Goal: Information Seeking & Learning: Learn about a topic

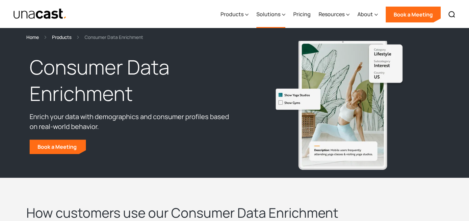
click at [271, 14] on div "Solutions" at bounding box center [268, 14] width 24 height 8
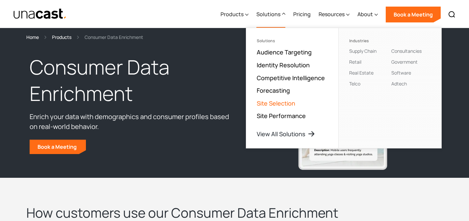
click at [271, 101] on link "Site Selection" at bounding box center [276, 103] width 39 height 8
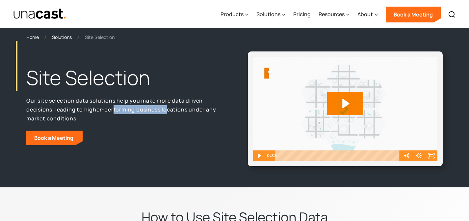
drag, startPoint x: 113, startPoint y: 105, endPoint x: 167, endPoint y: 110, distance: 53.8
click at [167, 110] on p "Our site selection data solutions help you make more data driven decisions, lea…" at bounding box center [123, 109] width 195 height 26
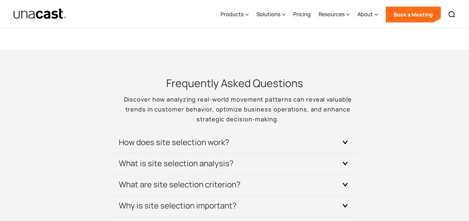
scroll to position [2538, 0]
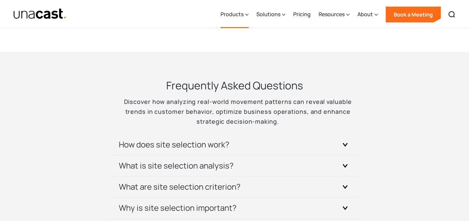
click at [246, 13] on icon at bounding box center [246, 14] width 3 height 7
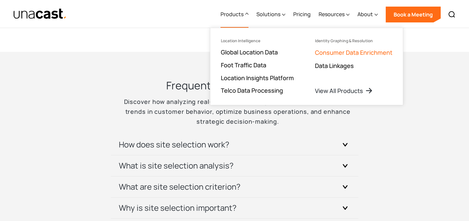
click at [326, 54] on link "Consumer Data Enrichment" at bounding box center [353, 52] width 77 height 8
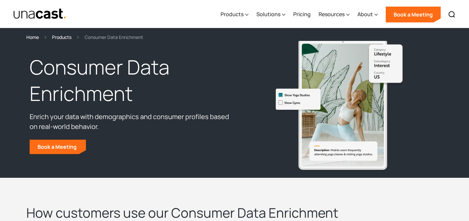
click at [159, 118] on p "Enrich your data with demographics and consumer profiles based on real-world be…" at bounding box center [131, 122] width 202 height 20
